Goal: Information Seeking & Learning: Understand process/instructions

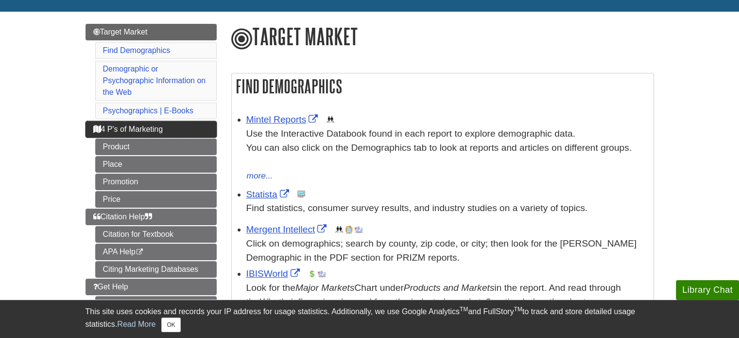
scroll to position [146, 0]
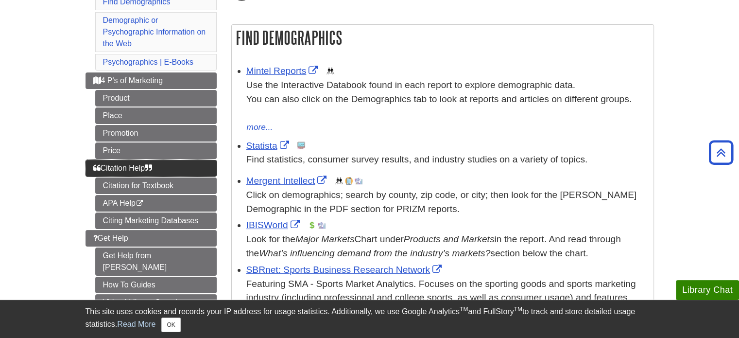
click at [141, 170] on span "Citation Help" at bounding box center [122, 168] width 59 height 8
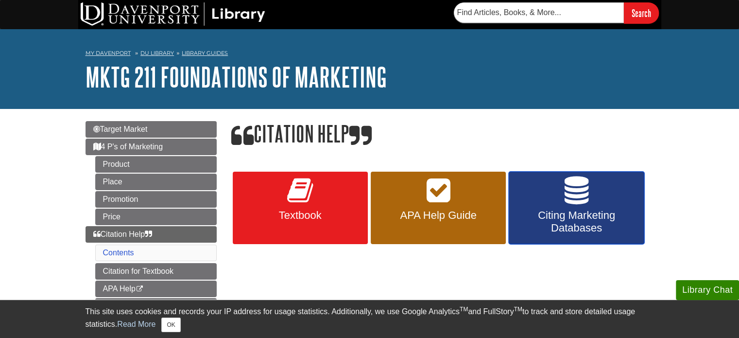
click at [532, 215] on span "Citing Marketing Databases" at bounding box center [576, 221] width 120 height 25
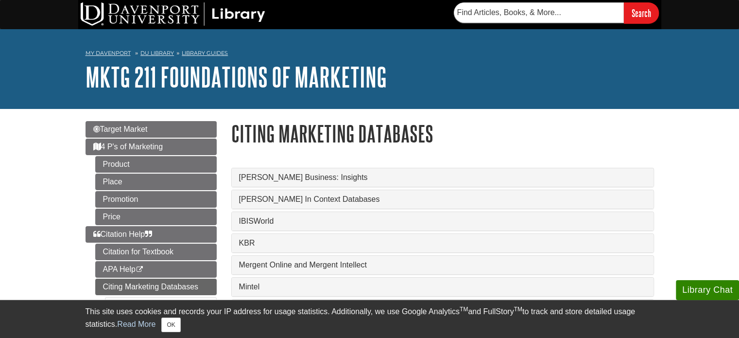
scroll to position [49, 0]
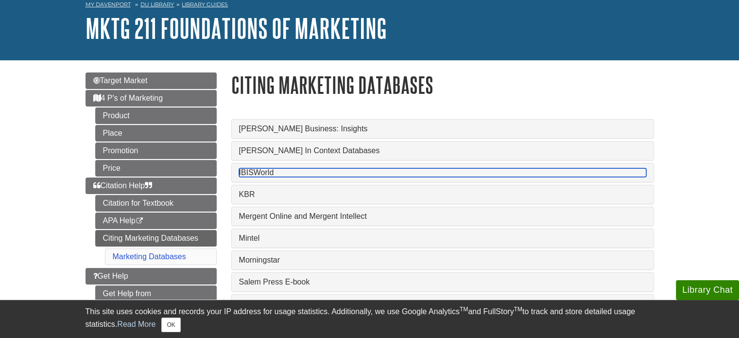
click at [257, 171] on link "IBISWorld" at bounding box center [442, 172] width 407 height 9
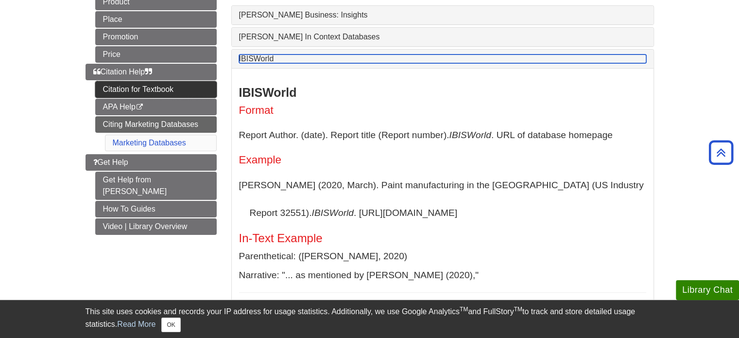
scroll to position [146, 0]
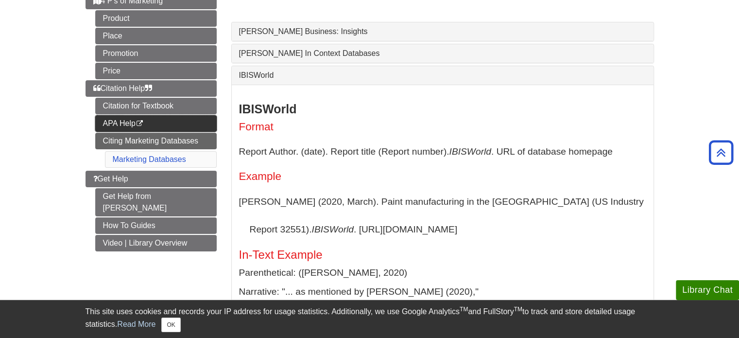
click at [121, 120] on link "APA Help This link opens in a new window" at bounding box center [155, 123] width 121 height 17
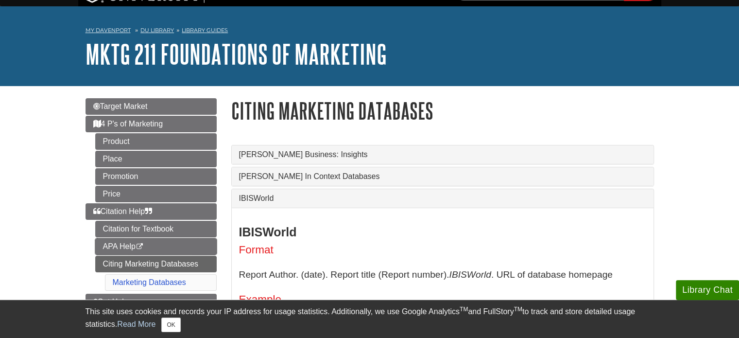
scroll to position [0, 0]
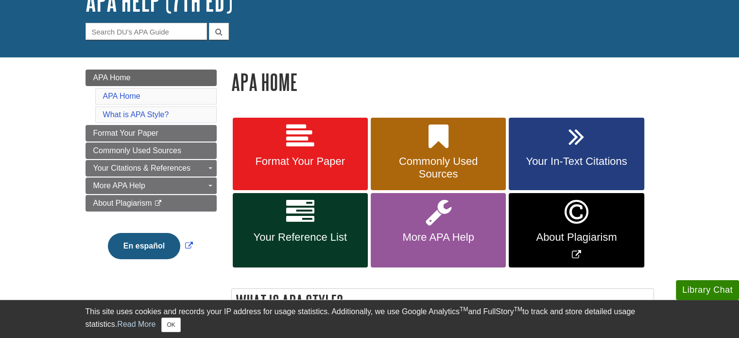
scroll to position [97, 0]
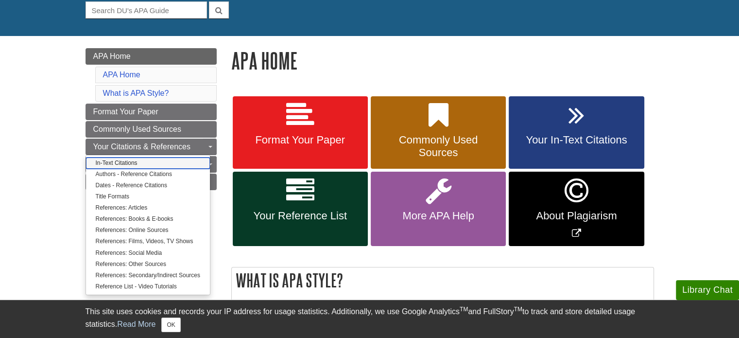
click at [132, 163] on link "In-Text Citations" at bounding box center [148, 162] width 124 height 11
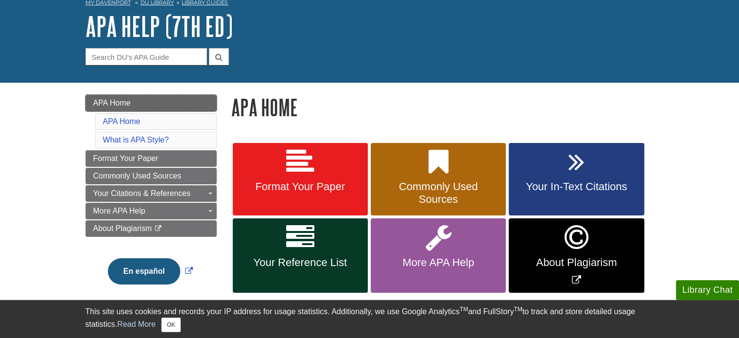
scroll to position [0, 0]
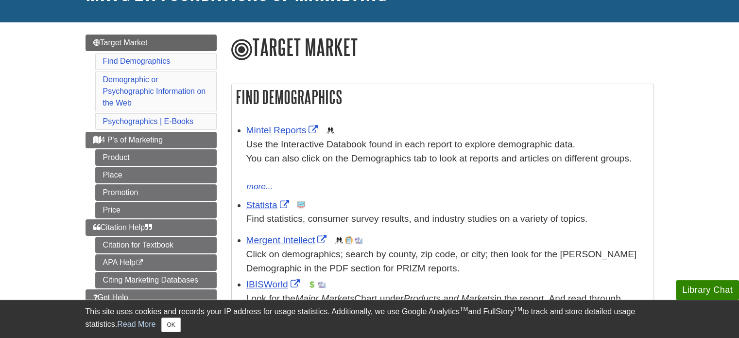
scroll to position [97, 0]
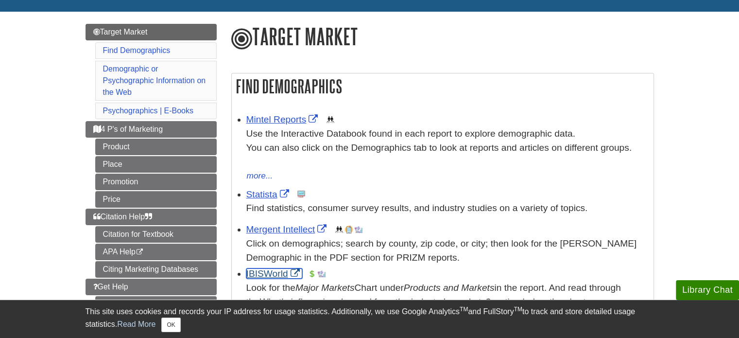
click at [273, 275] on link "IBISWorld" at bounding box center [274, 273] width 56 height 10
